Goal: Use online tool/utility: Utilize a website feature to perform a specific function

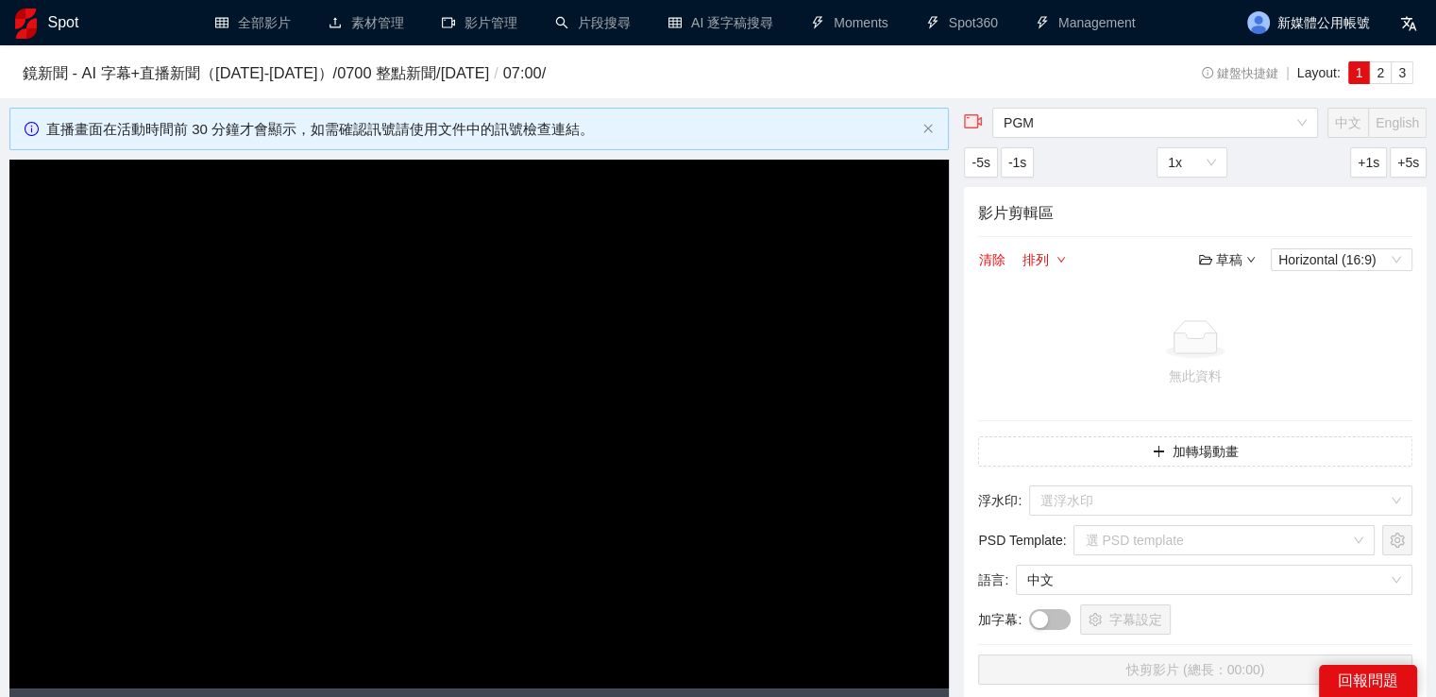
click at [69, 32] on h1 "Spot" at bounding box center [63, 22] width 31 height 45
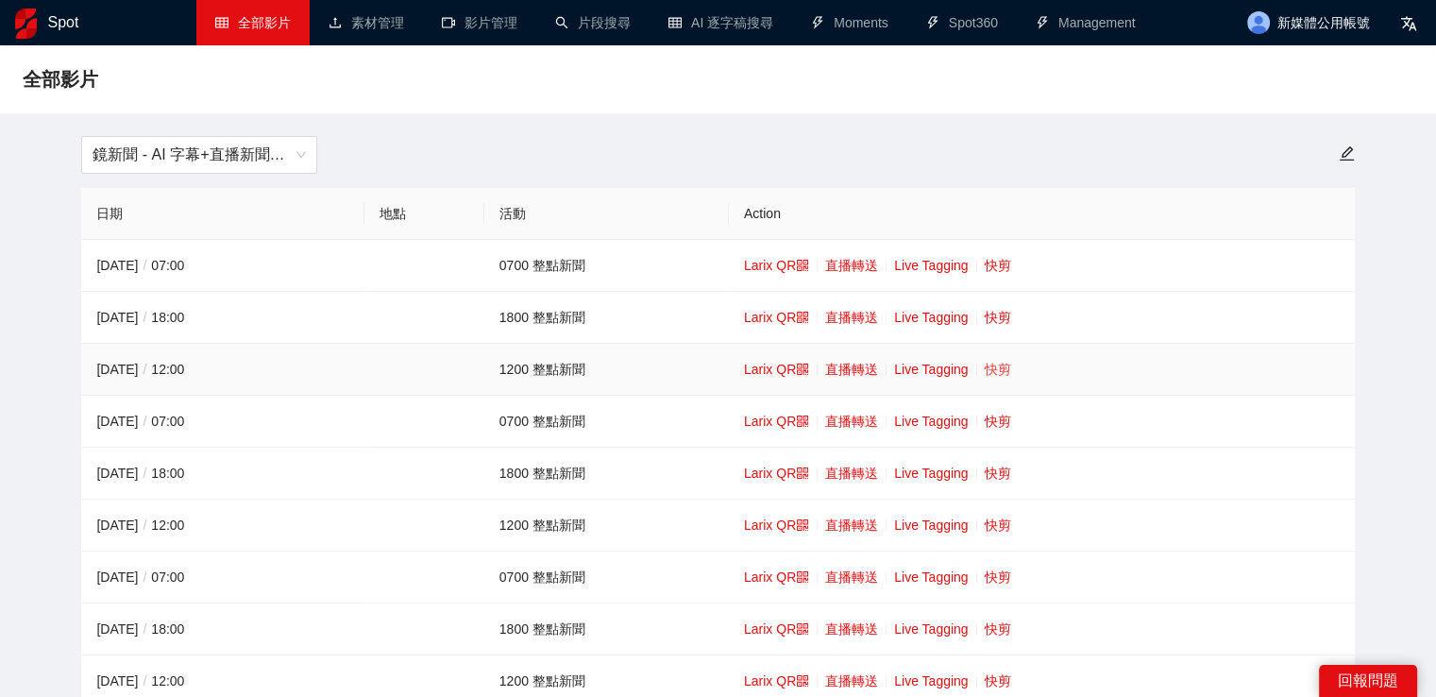
click at [993, 367] on link "快剪" at bounding box center [998, 369] width 26 height 15
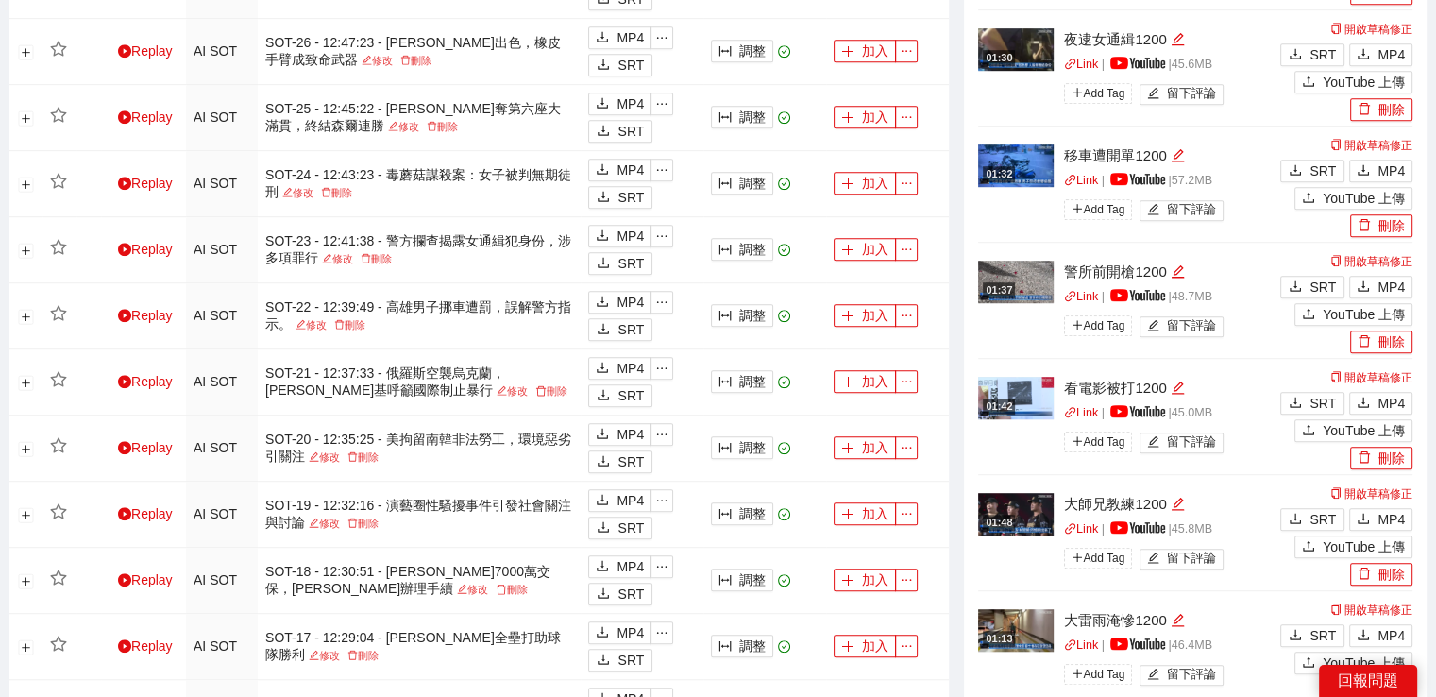
scroll to position [1322, 0]
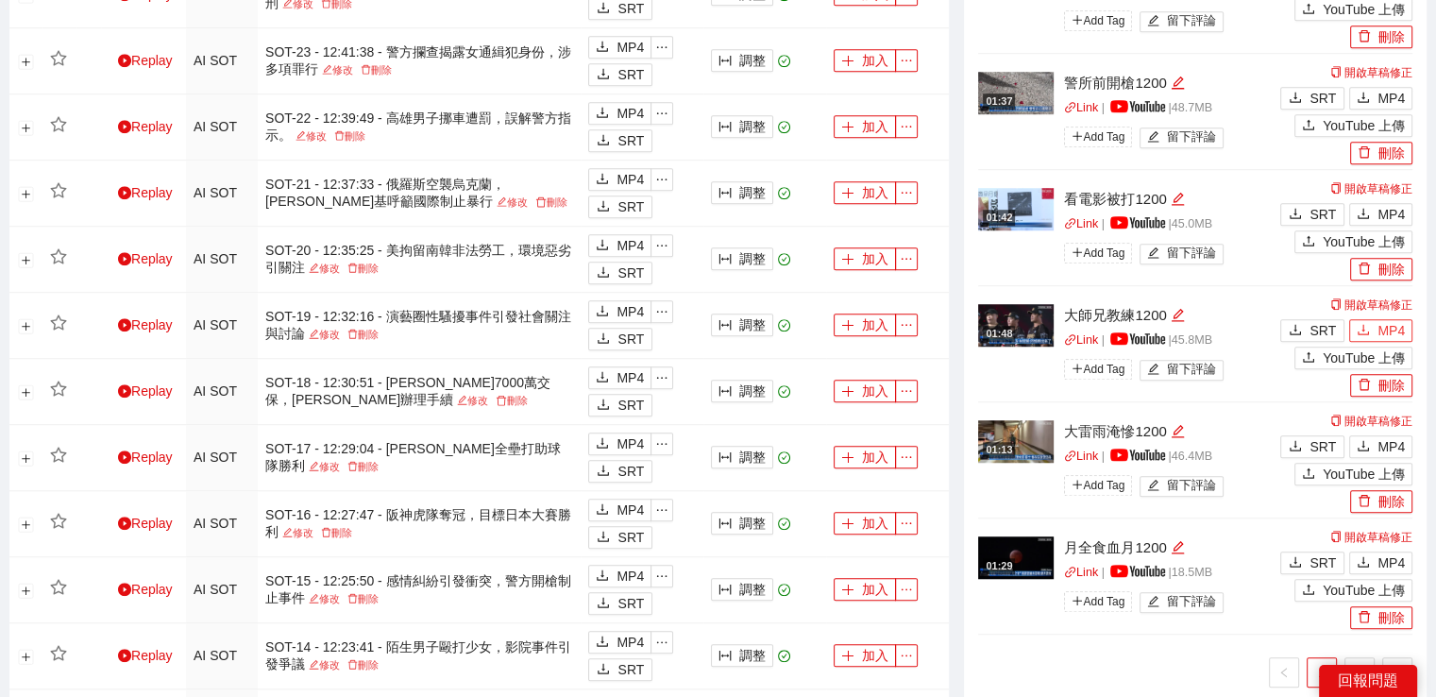
click at [1370, 323] on span "download" at bounding box center [1363, 330] width 13 height 15
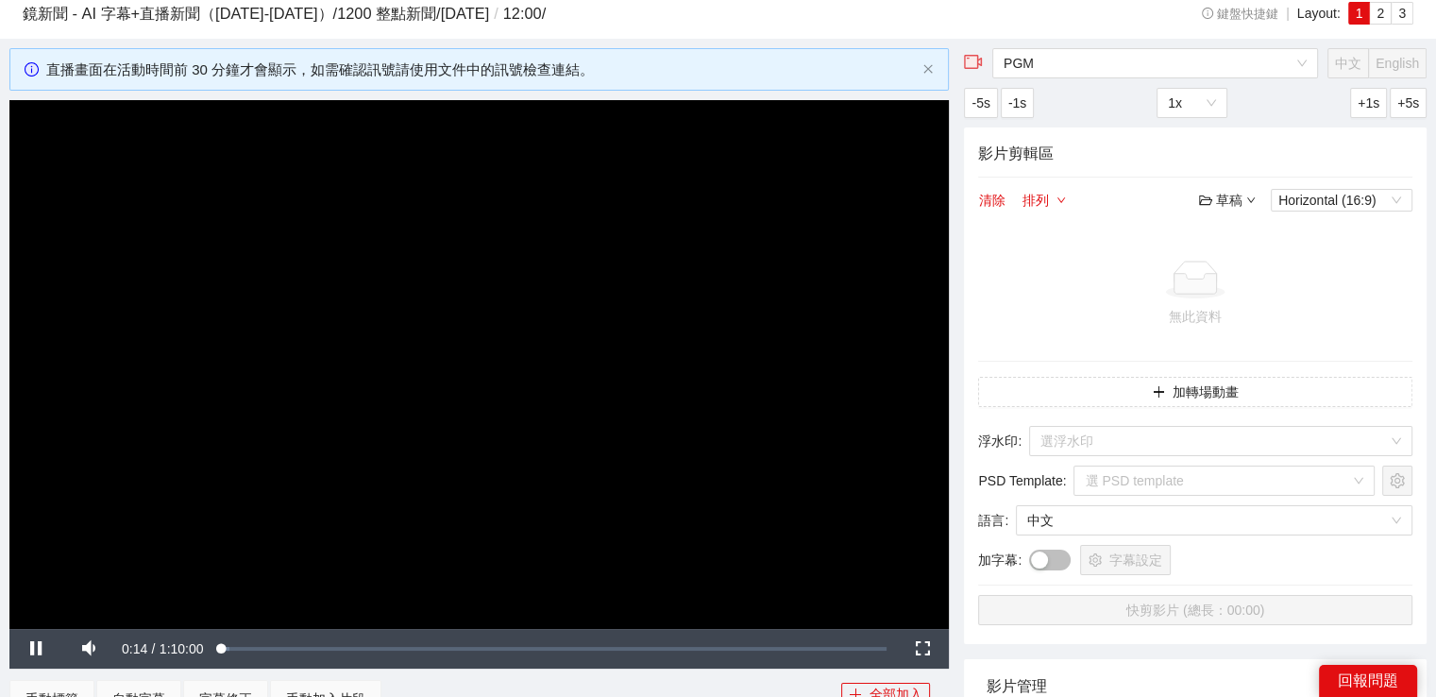
scroll to position [0, 0]
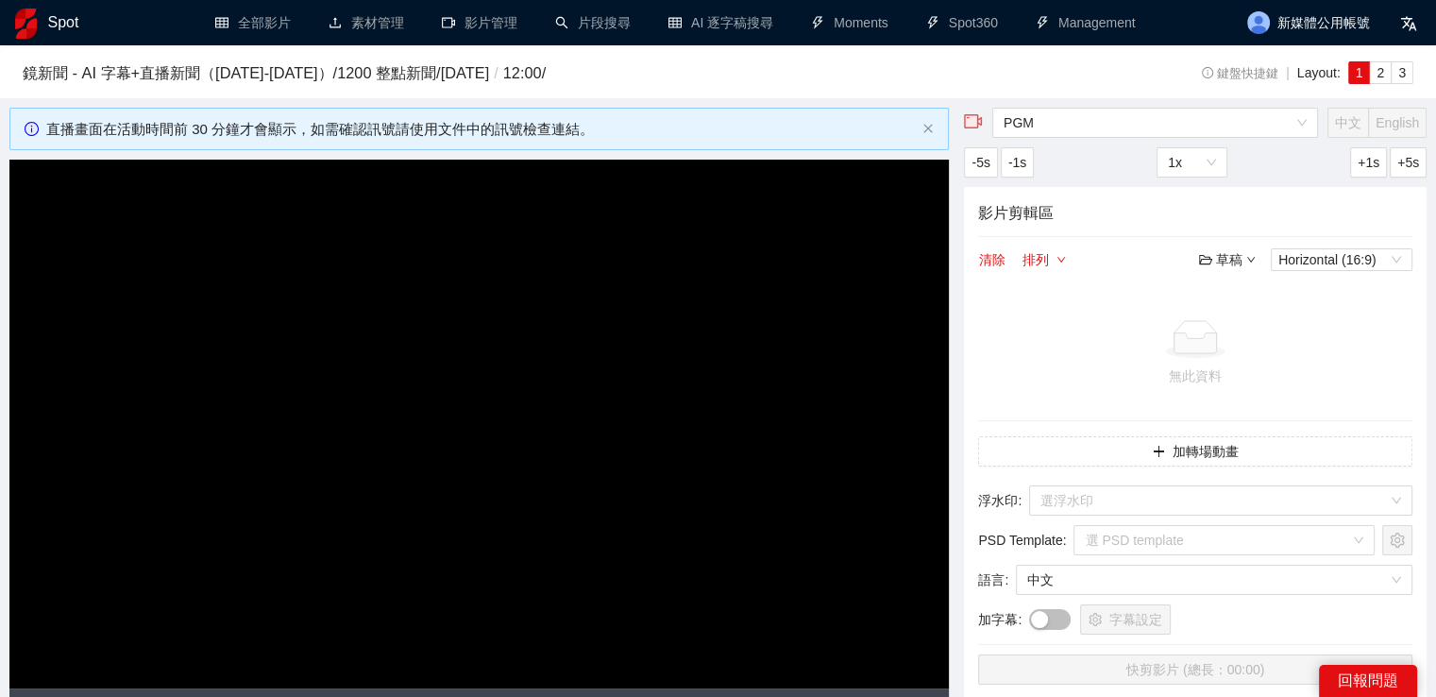
click at [577, 307] on video "Video Player" at bounding box center [479, 424] width 940 height 529
